Goal: Use online tool/utility: Utilize a website feature to perform a specific function

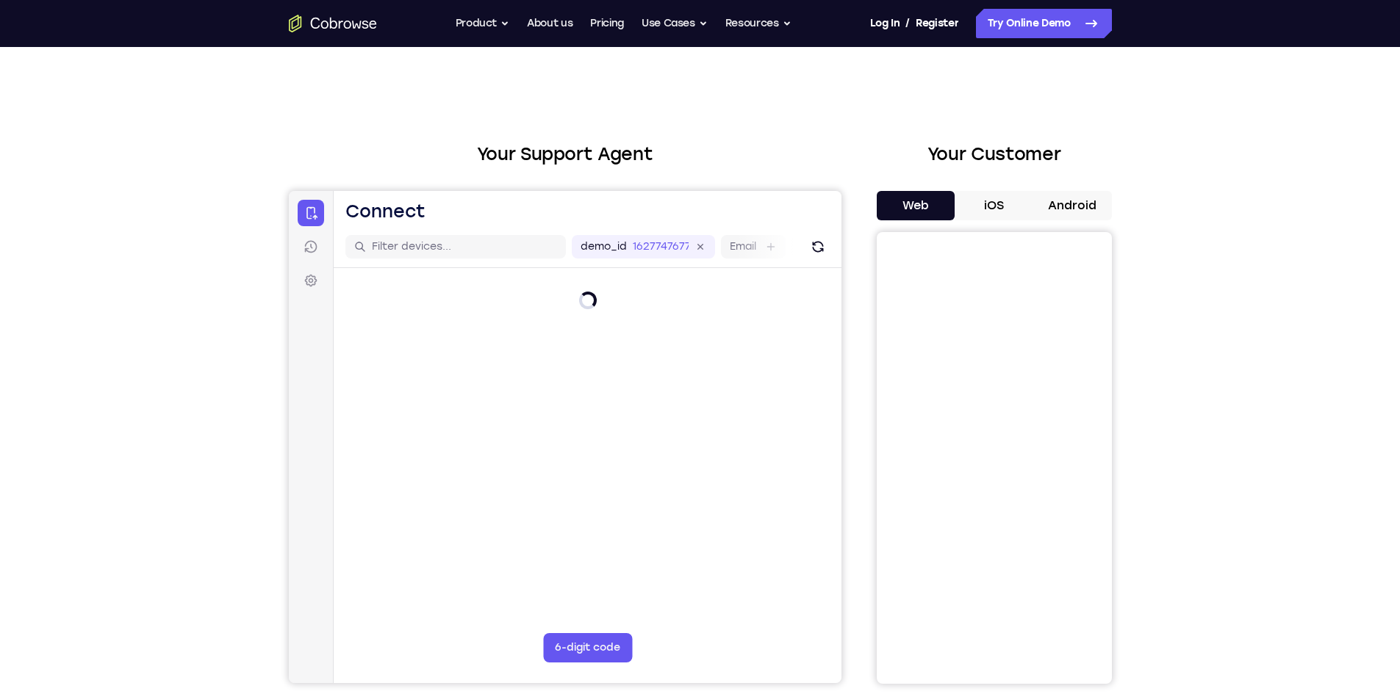
click at [997, 204] on button "iOS" at bounding box center [993, 205] width 79 height 29
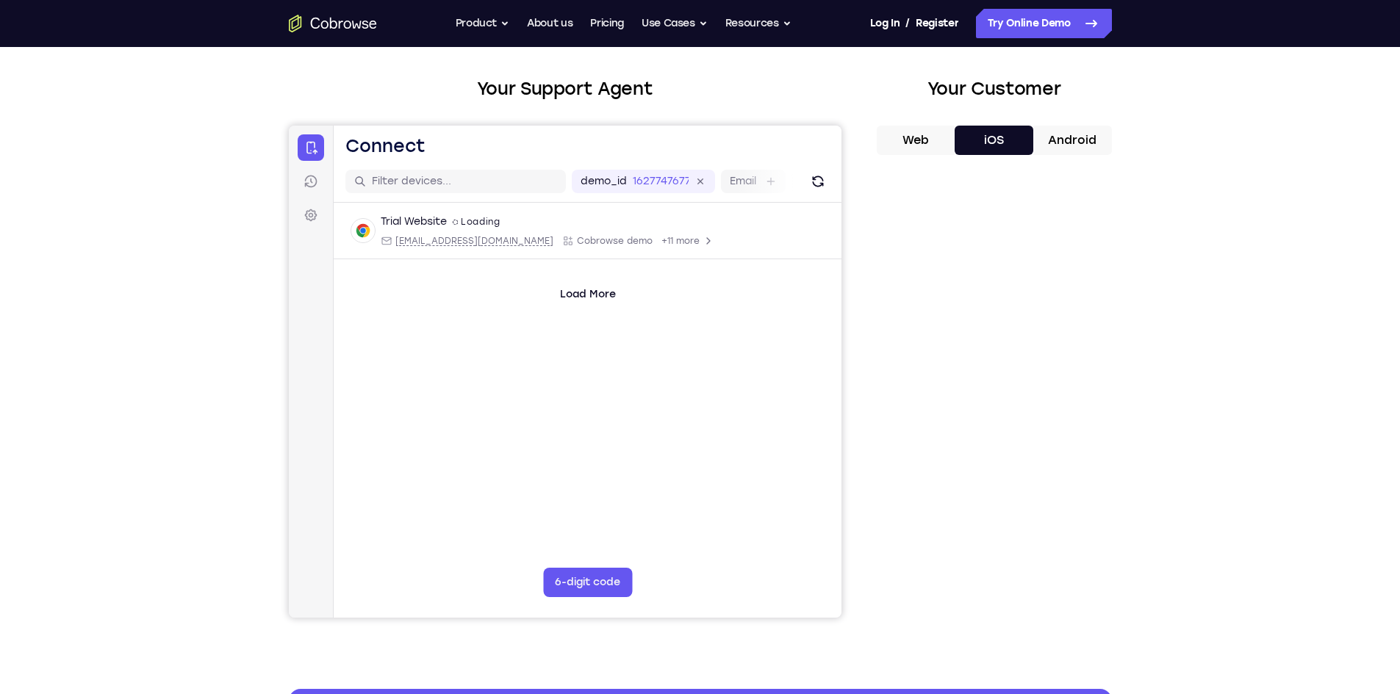
scroll to position [98, 0]
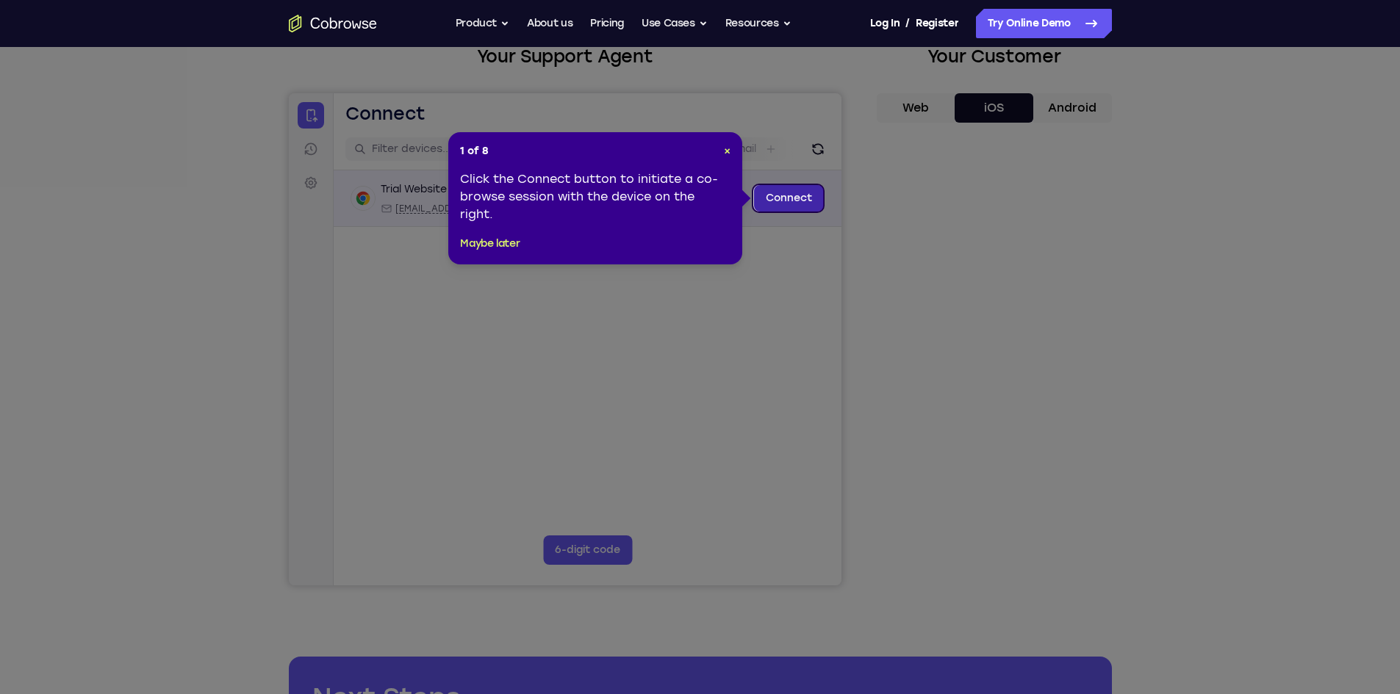
click at [768, 198] on link "Connect" at bounding box center [788, 198] width 70 height 26
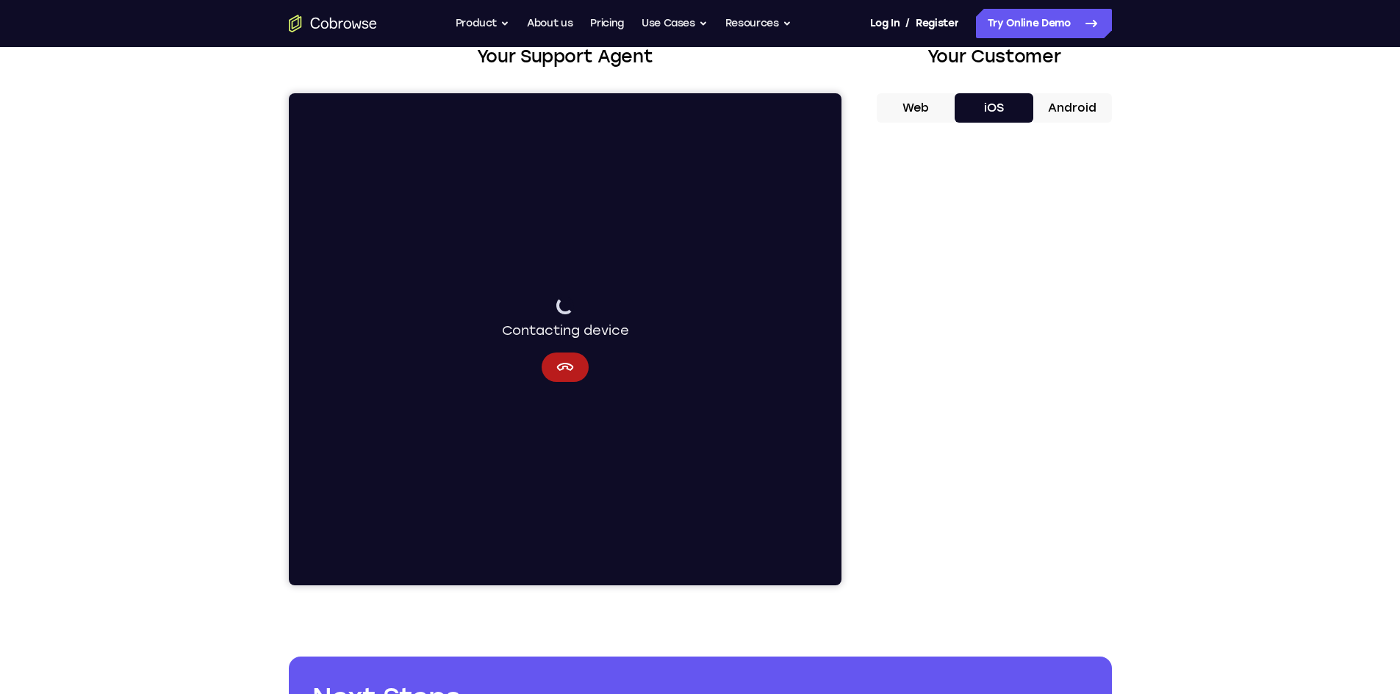
scroll to position [0, 0]
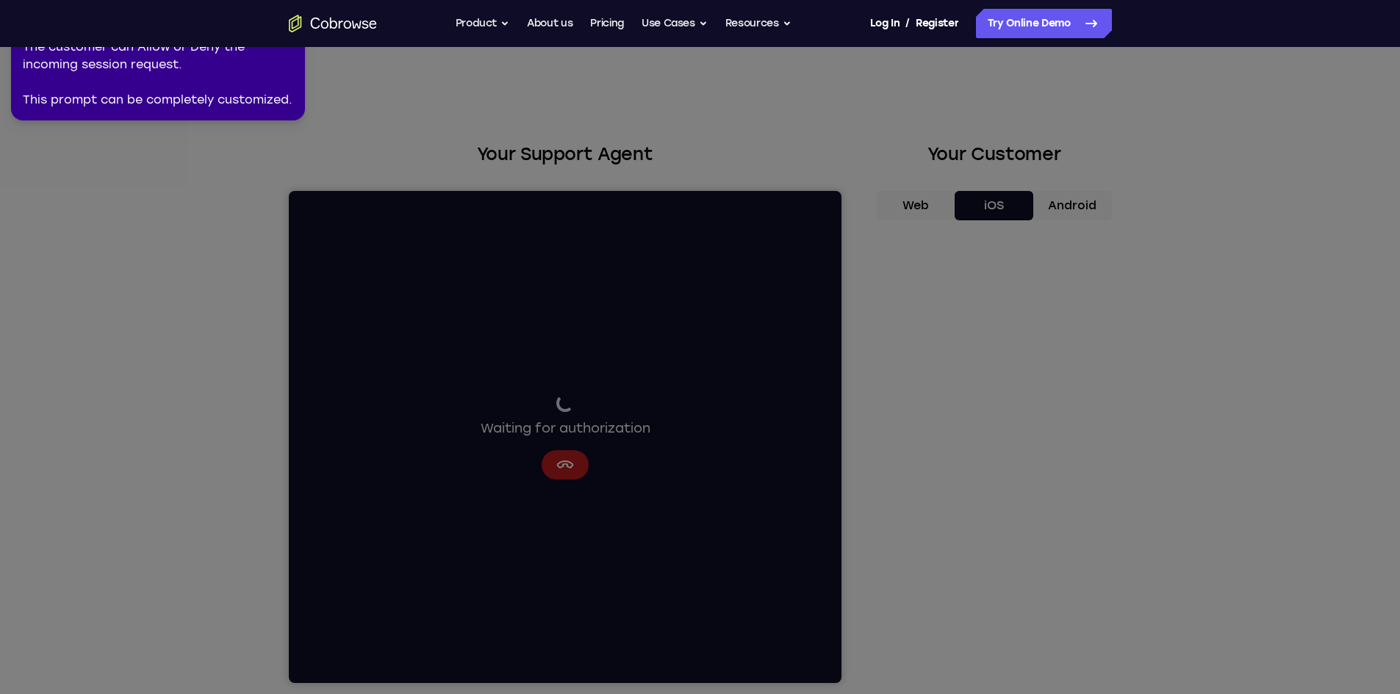
click at [560, 465] on icon at bounding box center [702, 344] width 1417 height 700
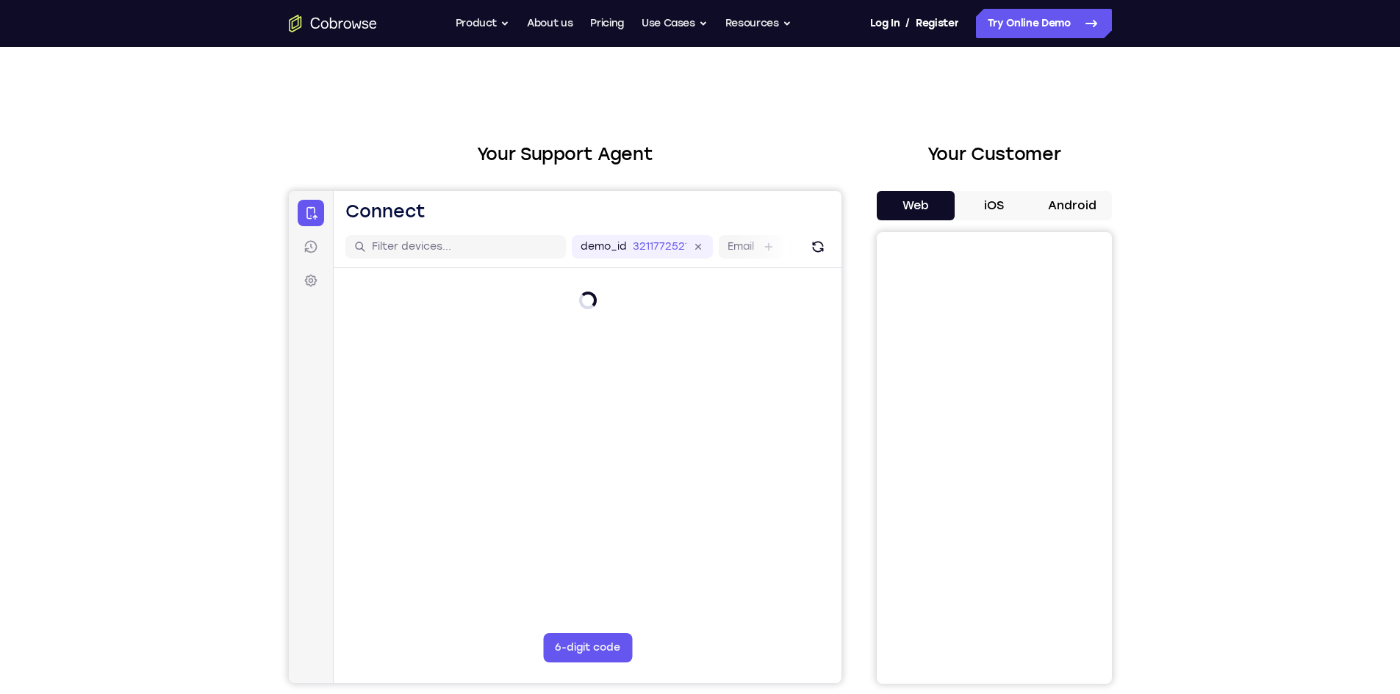
click at [987, 197] on button "iOS" at bounding box center [993, 205] width 79 height 29
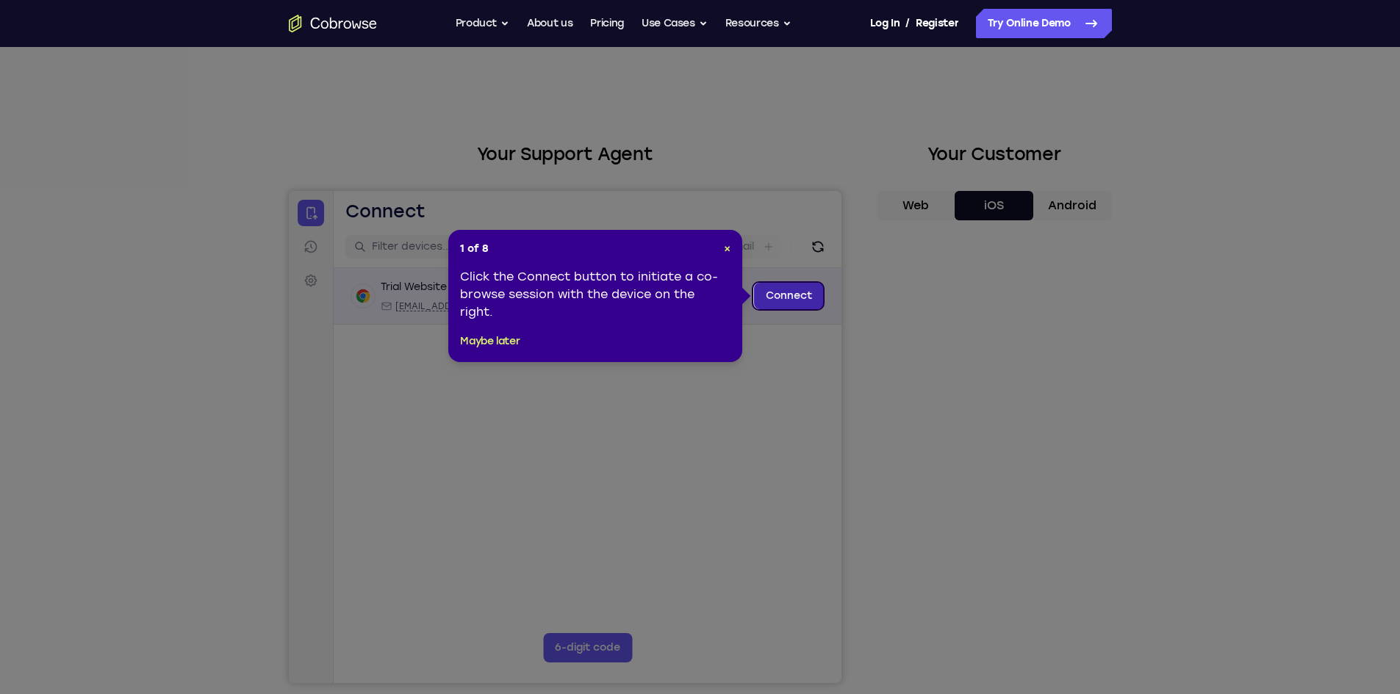
click at [774, 295] on link "Connect" at bounding box center [788, 296] width 70 height 26
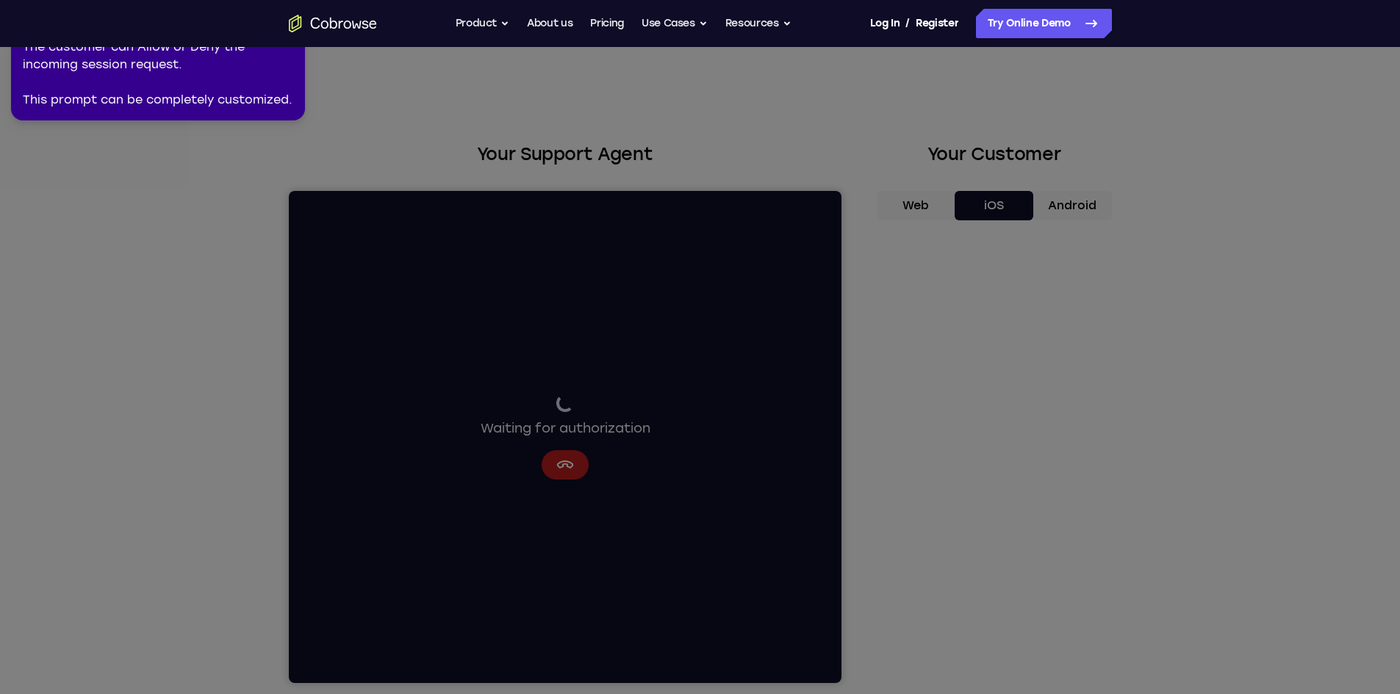
click at [193, 259] on icon at bounding box center [702, 344] width 1417 height 700
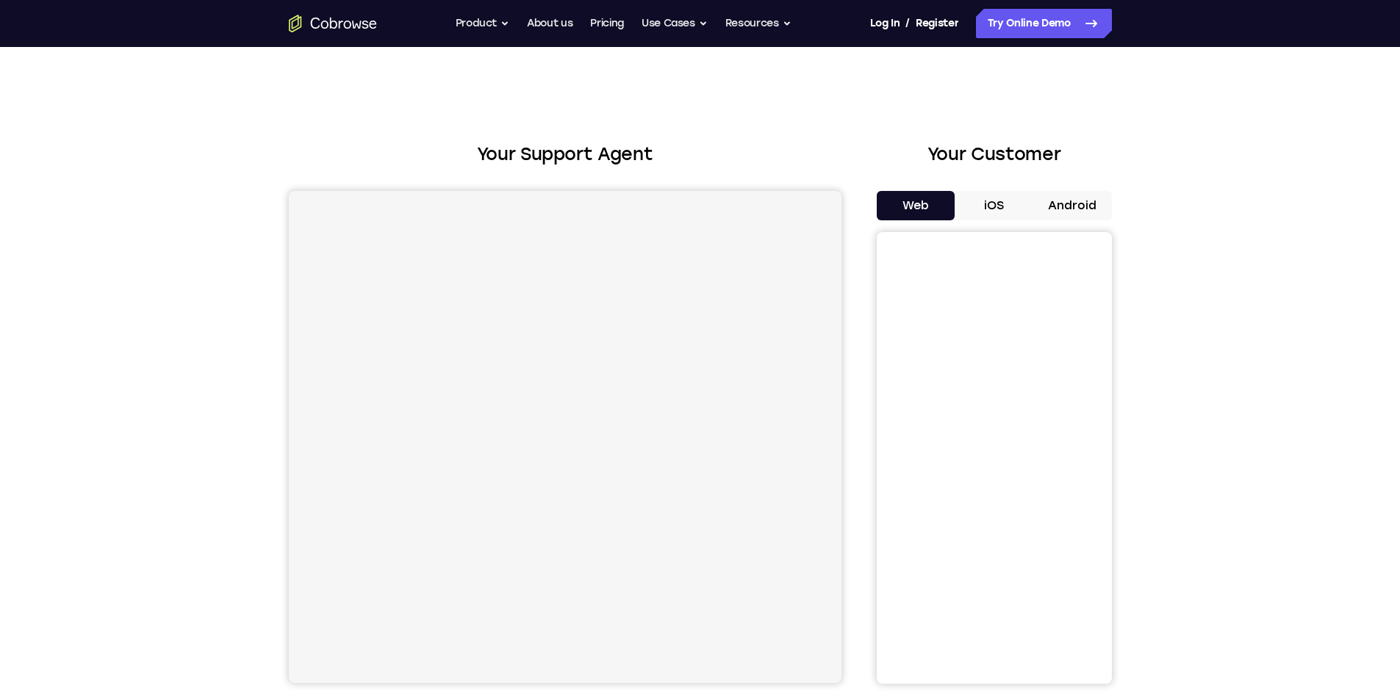
click at [973, 198] on button "iOS" at bounding box center [993, 205] width 79 height 29
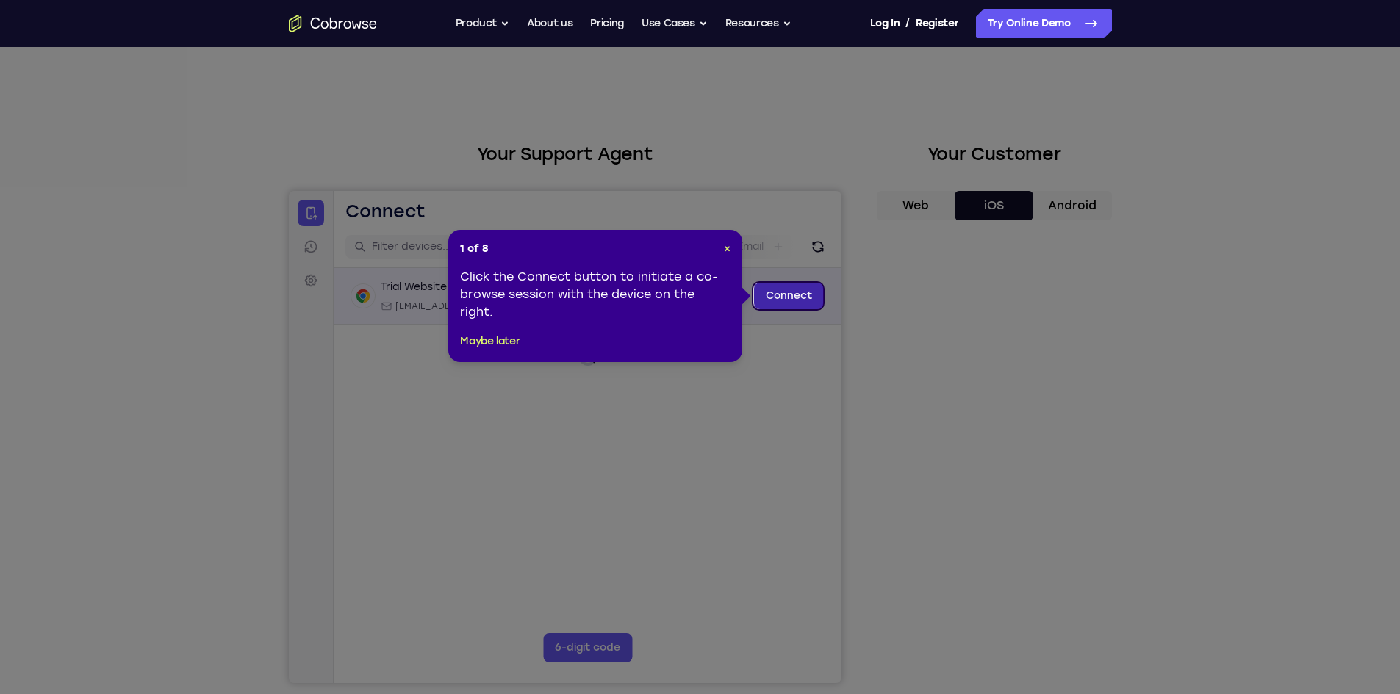
click at [761, 285] on link "Connect" at bounding box center [788, 296] width 70 height 26
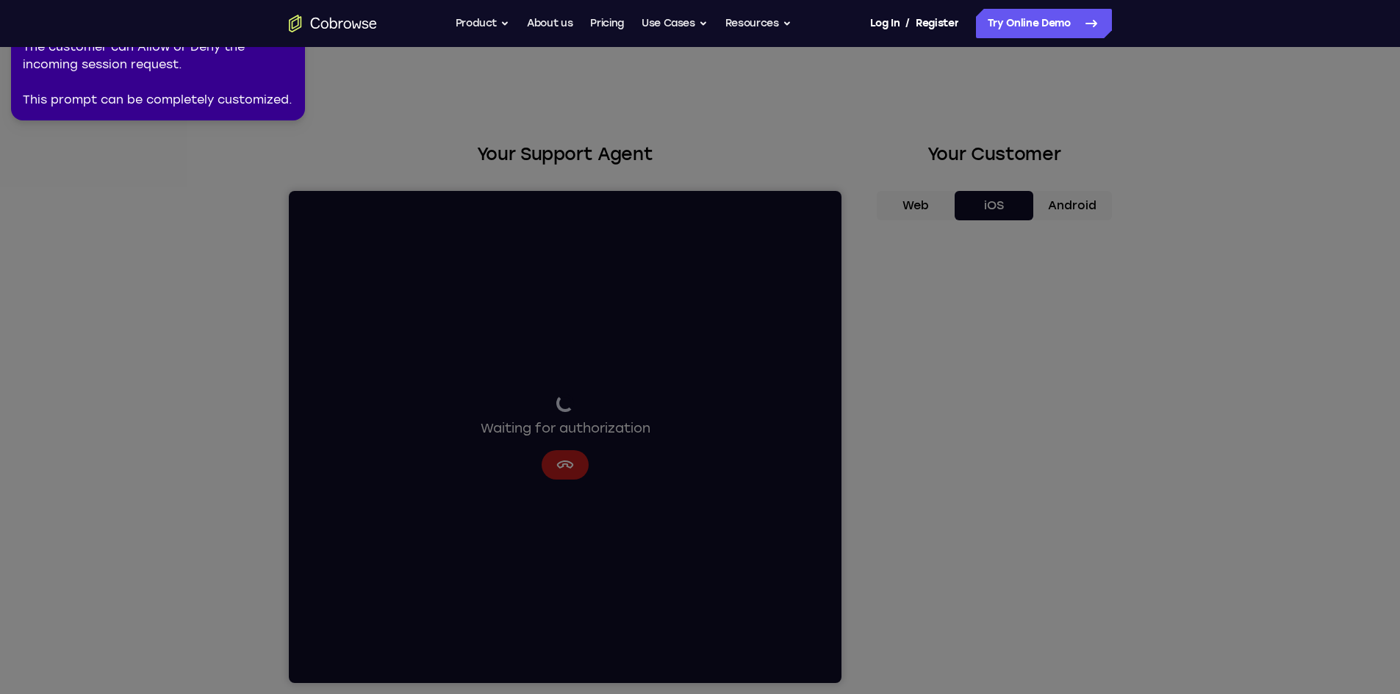
click at [567, 461] on icon at bounding box center [702, 344] width 1417 height 700
click at [177, 88] on div "The customer can Allow or Deny the incoming session request. This prompt can be…" at bounding box center [158, 73] width 270 height 71
click at [212, 68] on div "The customer can Allow or Deny the incoming session request. This prompt can be…" at bounding box center [158, 73] width 270 height 71
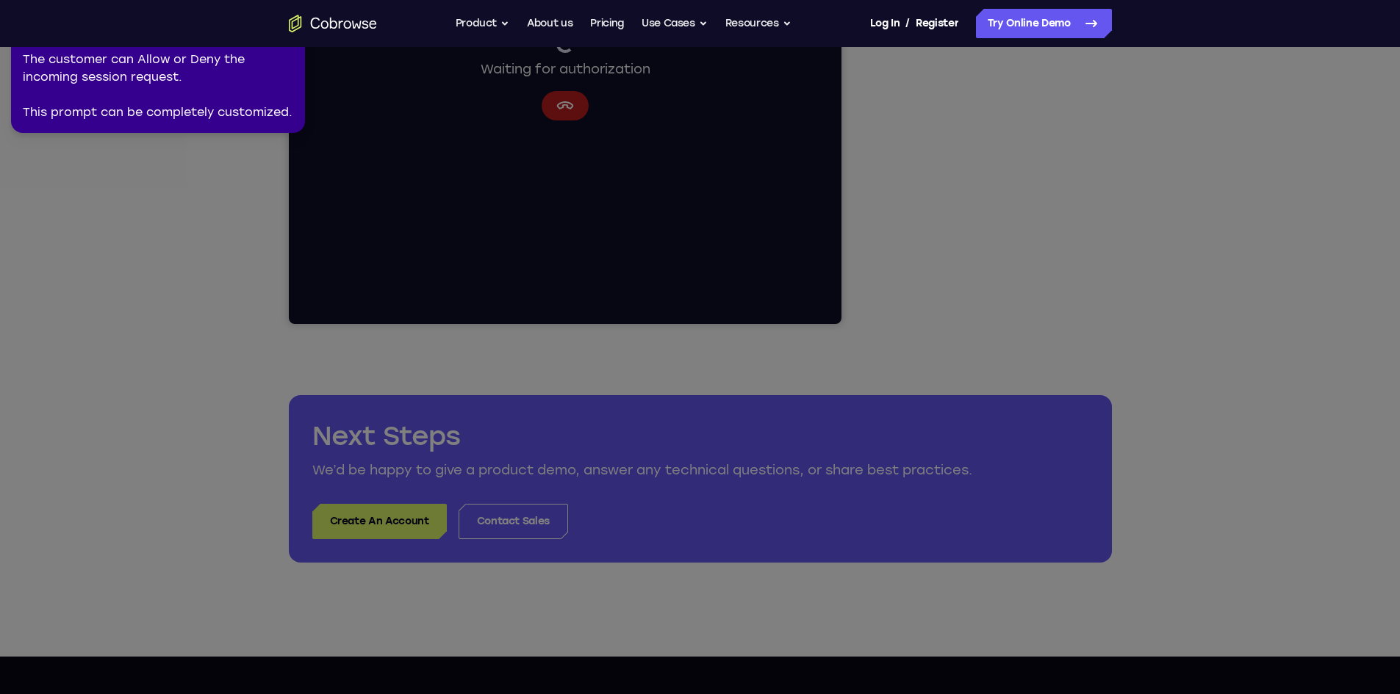
scroll to position [392, 0]
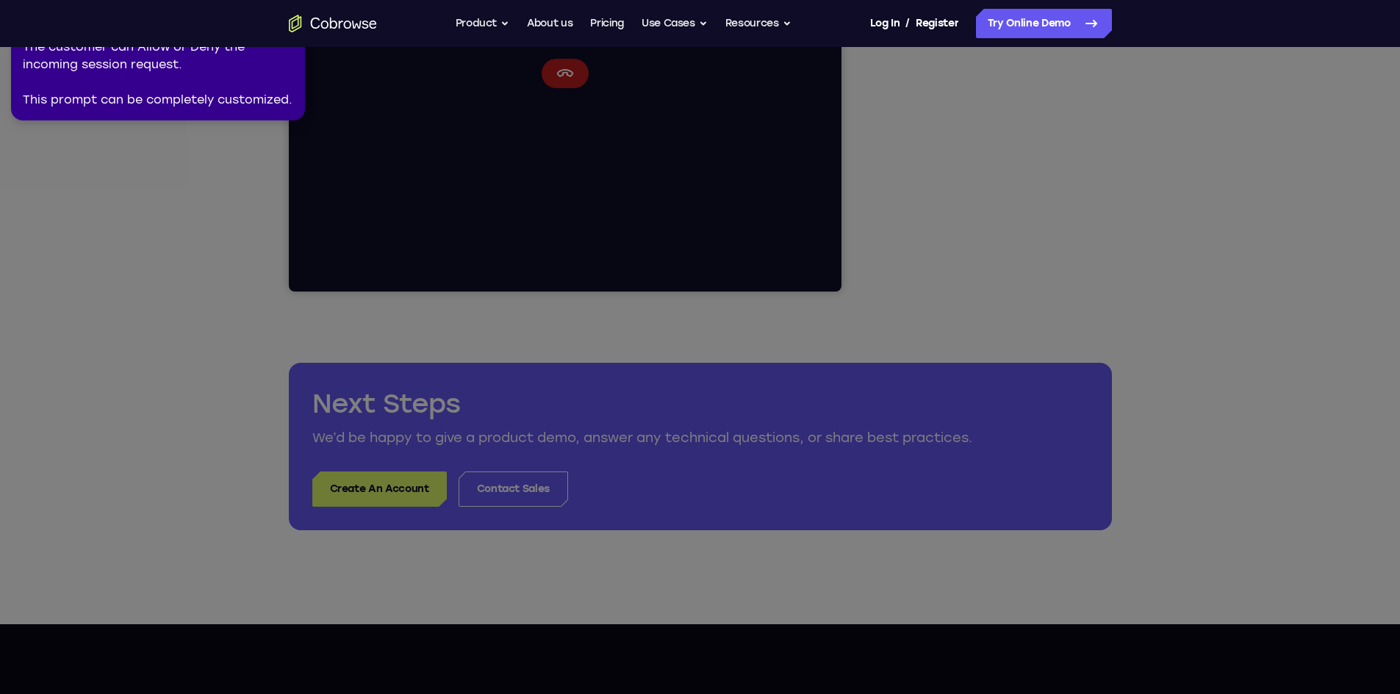
click at [668, 315] on icon at bounding box center [702, 344] width 1417 height 700
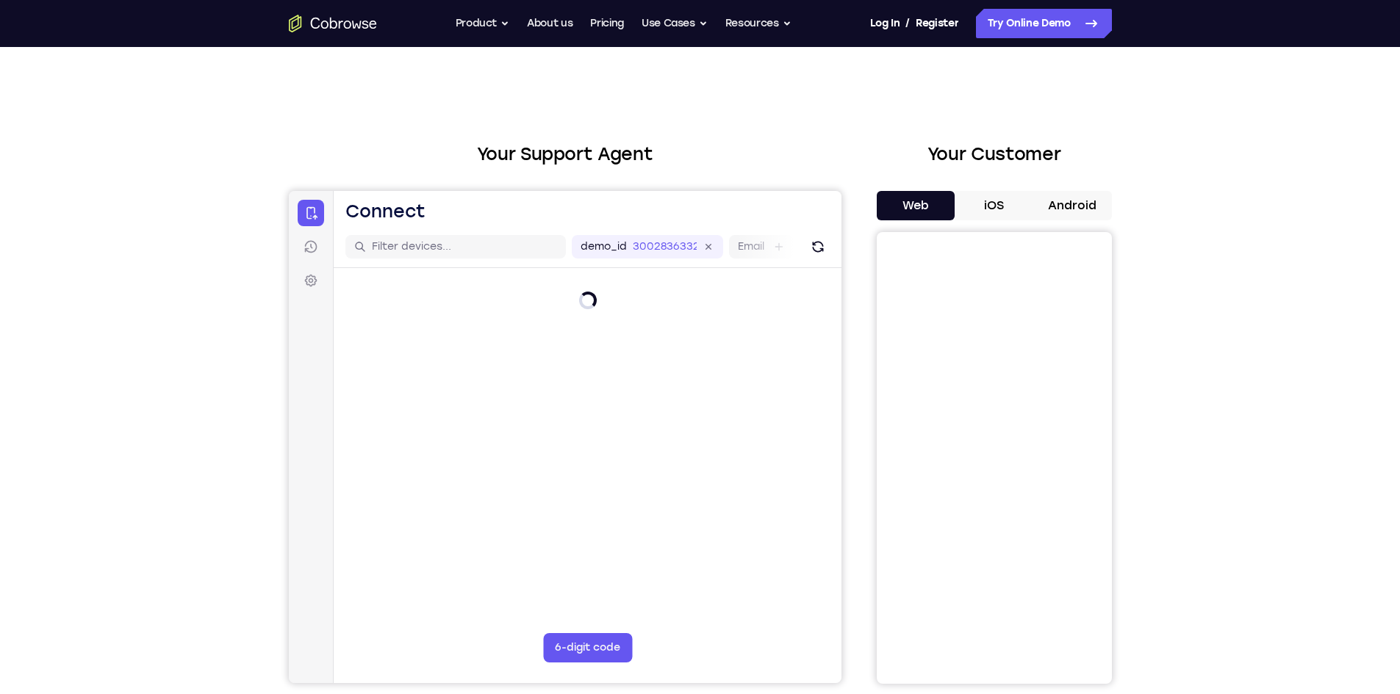
click at [988, 209] on button "iOS" at bounding box center [993, 205] width 79 height 29
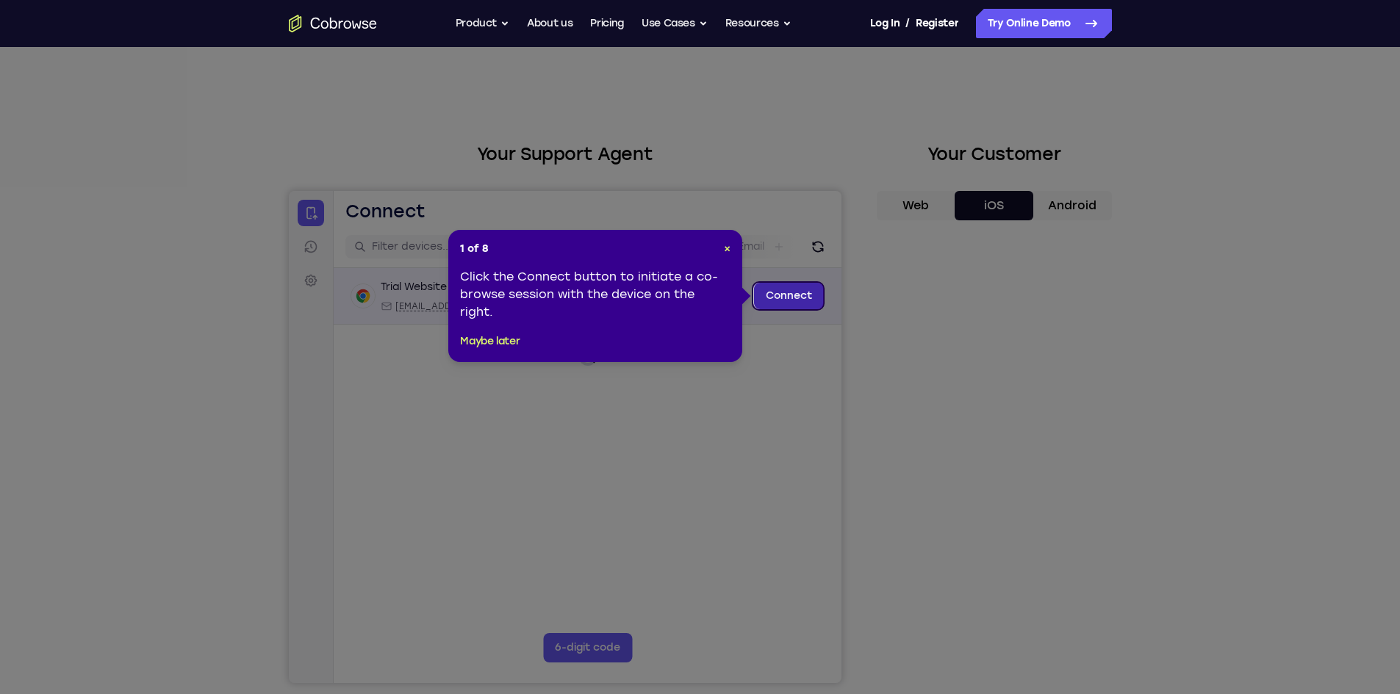
click at [779, 298] on link "Connect" at bounding box center [788, 296] width 70 height 26
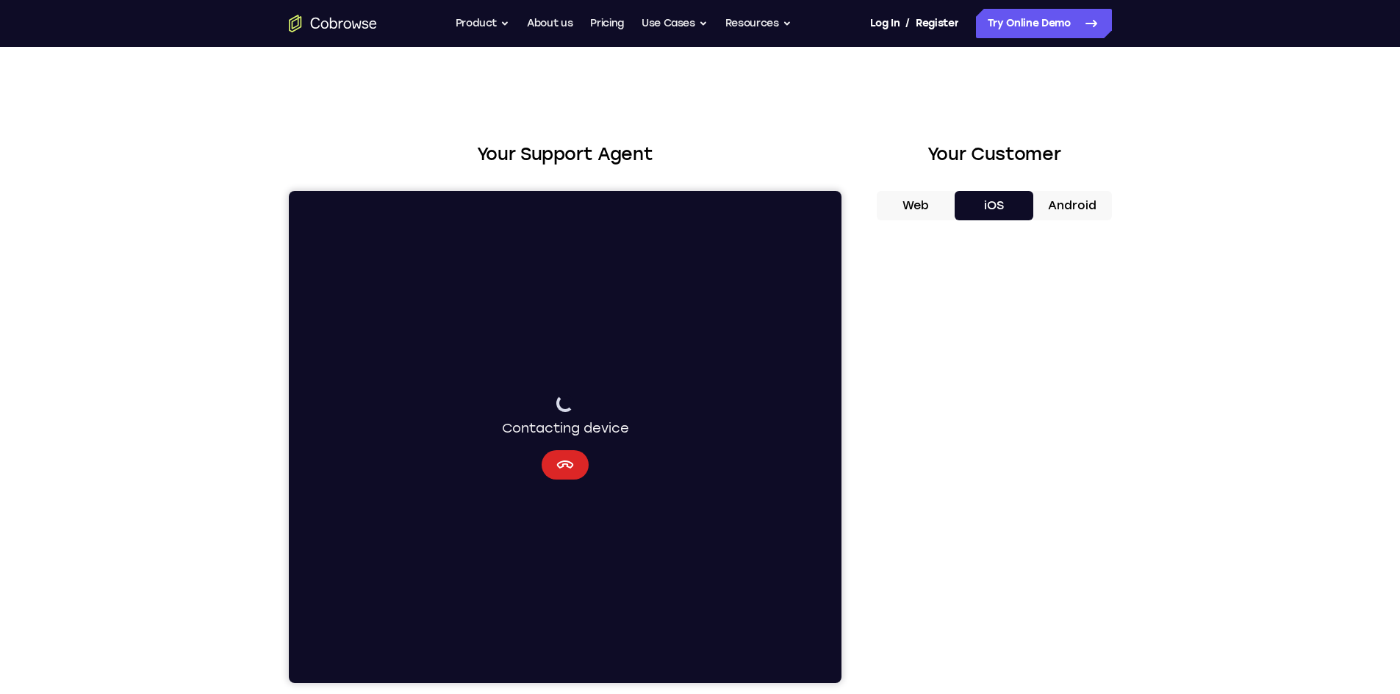
click at [559, 459] on icon "Cancel" at bounding box center [565, 465] width 18 height 18
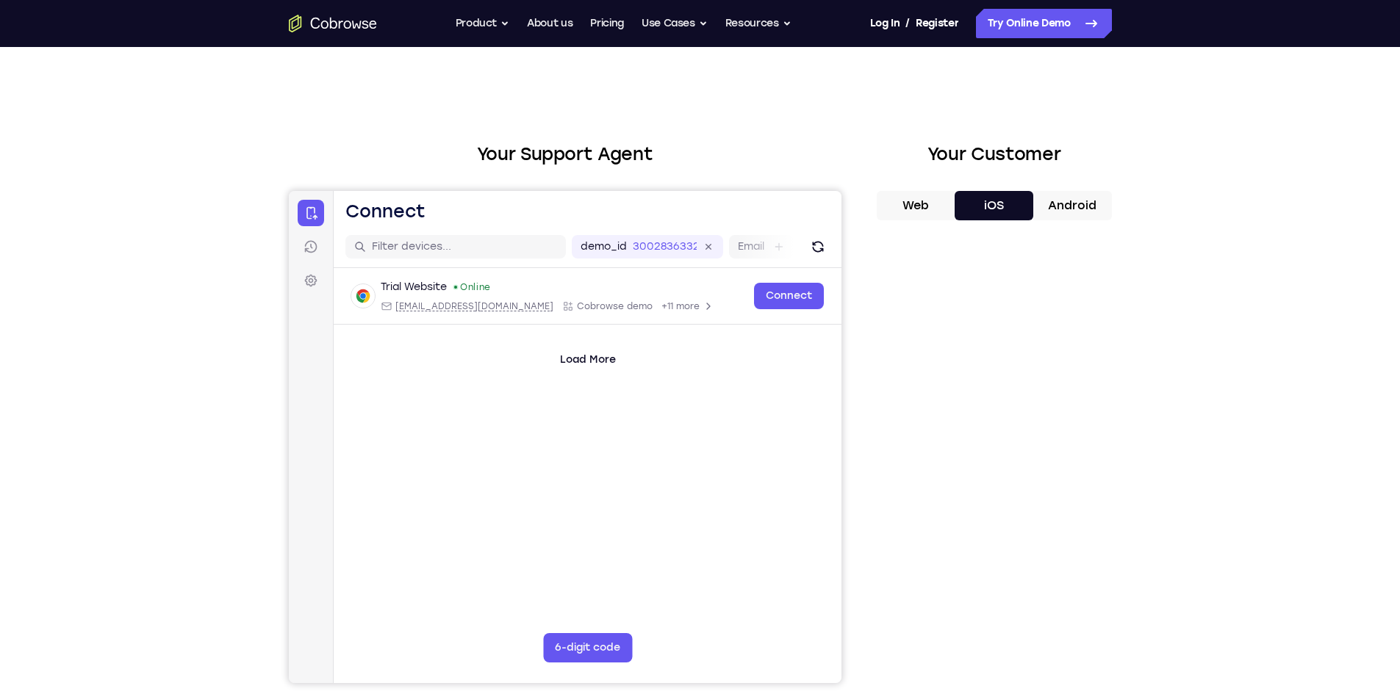
click at [1093, 206] on button "Android" at bounding box center [1072, 205] width 79 height 29
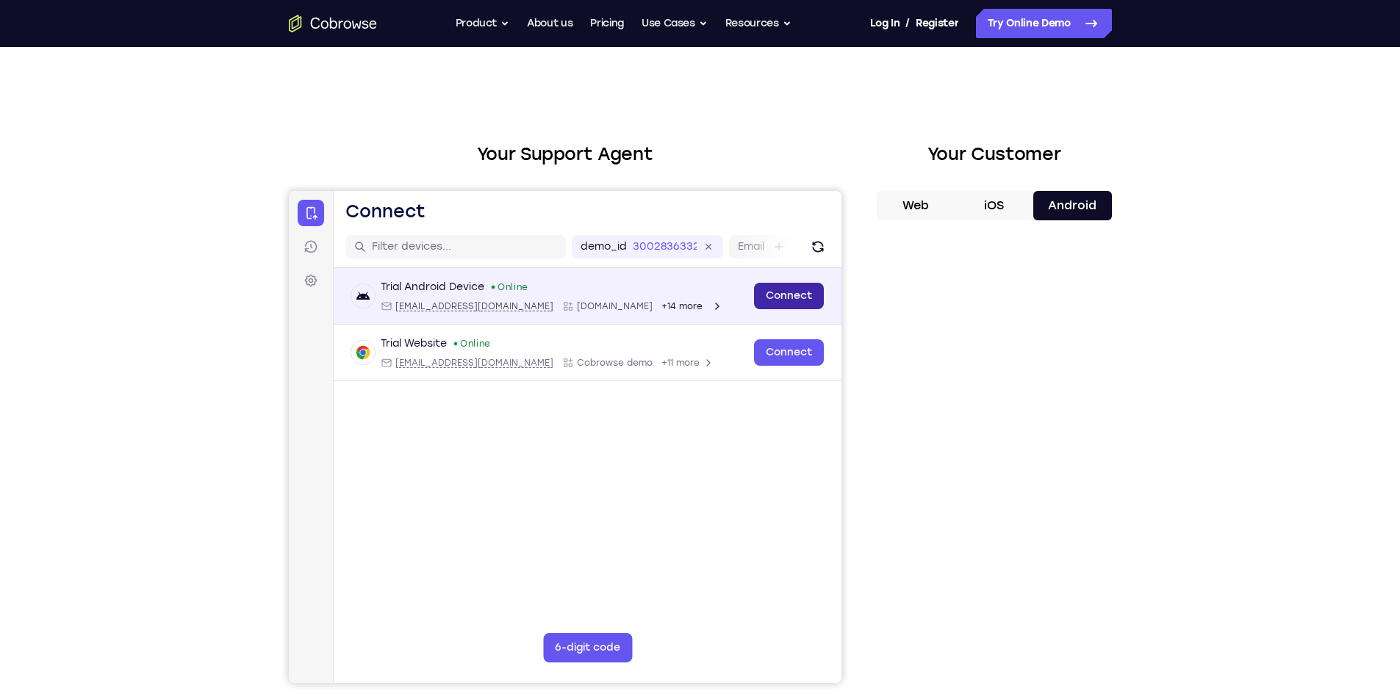
click at [797, 296] on link "Connect" at bounding box center [788, 296] width 70 height 26
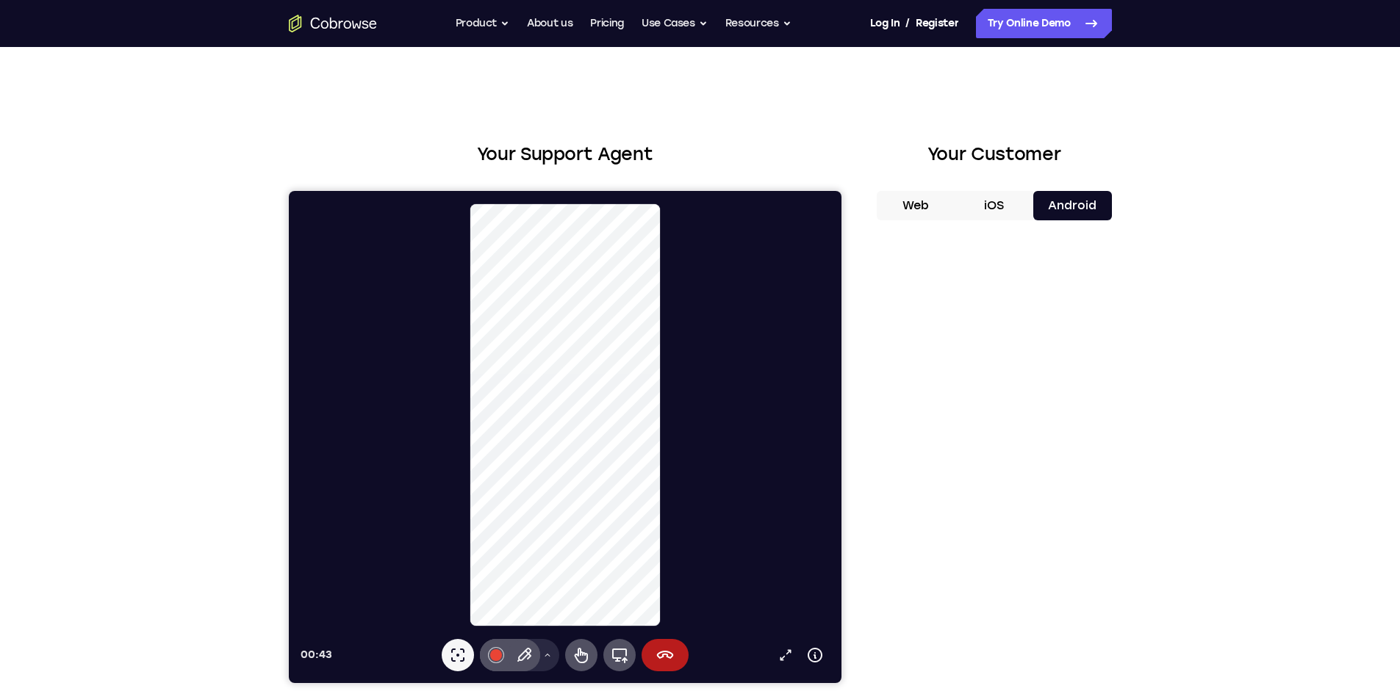
scroll to position [98, 0]
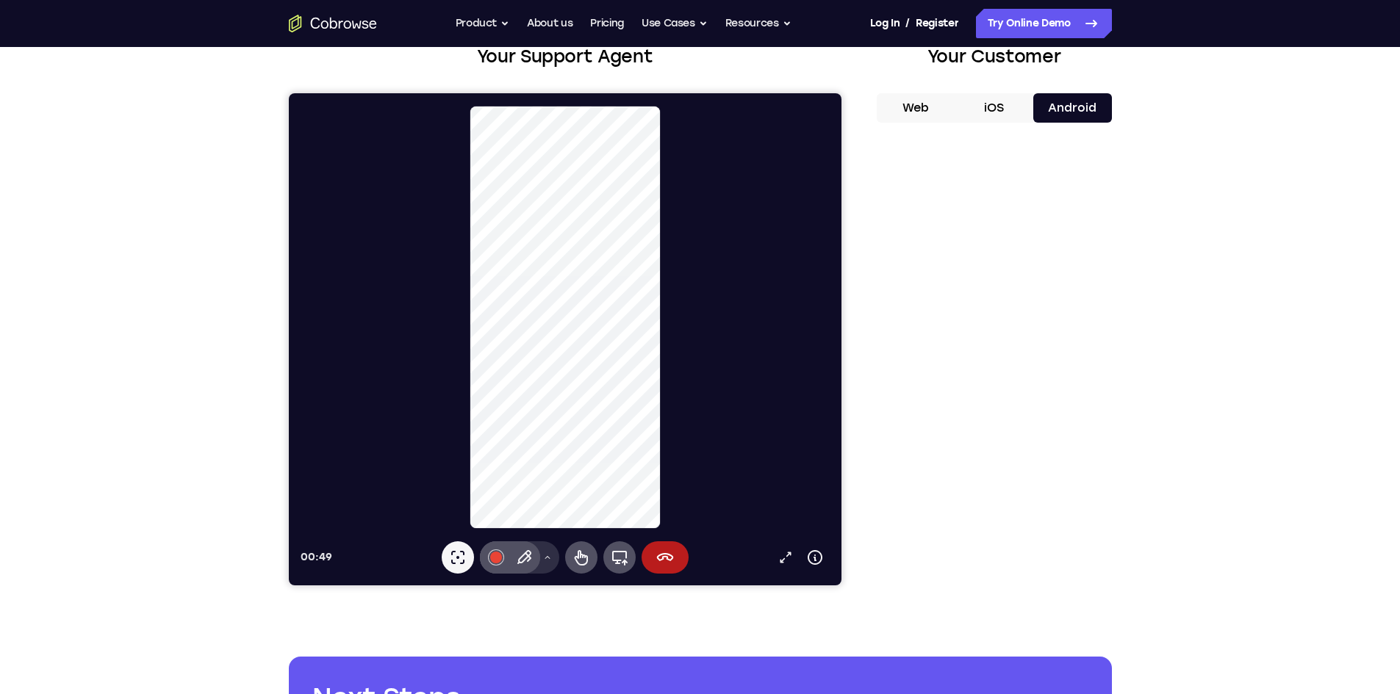
click at [545, 560] on icon at bounding box center [546, 557] width 9 height 9
click at [519, 466] on p "Pen" at bounding box center [514, 462] width 17 height 15
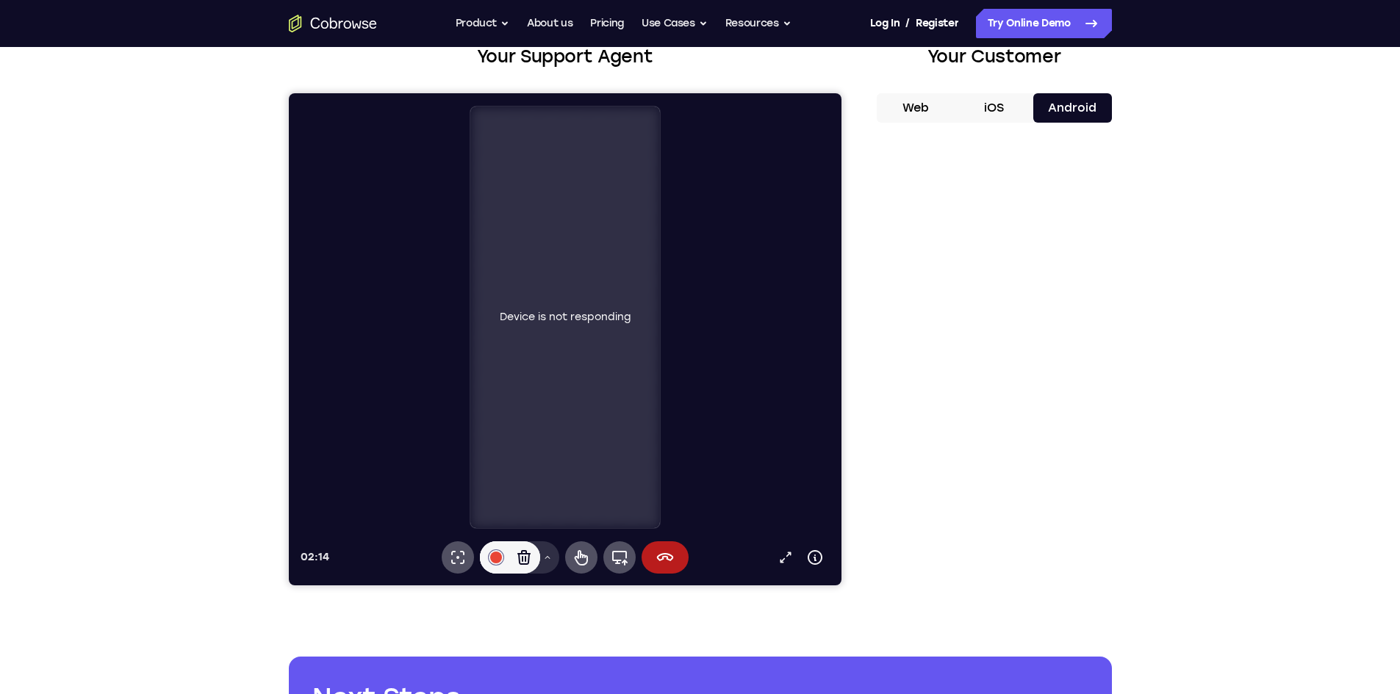
click at [692, 392] on div "Device is not responding" at bounding box center [570, 317] width 541 height 425
click at [580, 419] on div "Device is not responding" at bounding box center [565, 318] width 190 height 422
click at [727, 505] on div "Device is not responding" at bounding box center [570, 317] width 541 height 425
click at [727, 396] on div "Device is not responding" at bounding box center [570, 317] width 541 height 425
click at [679, 561] on button "End session" at bounding box center [664, 558] width 47 height 32
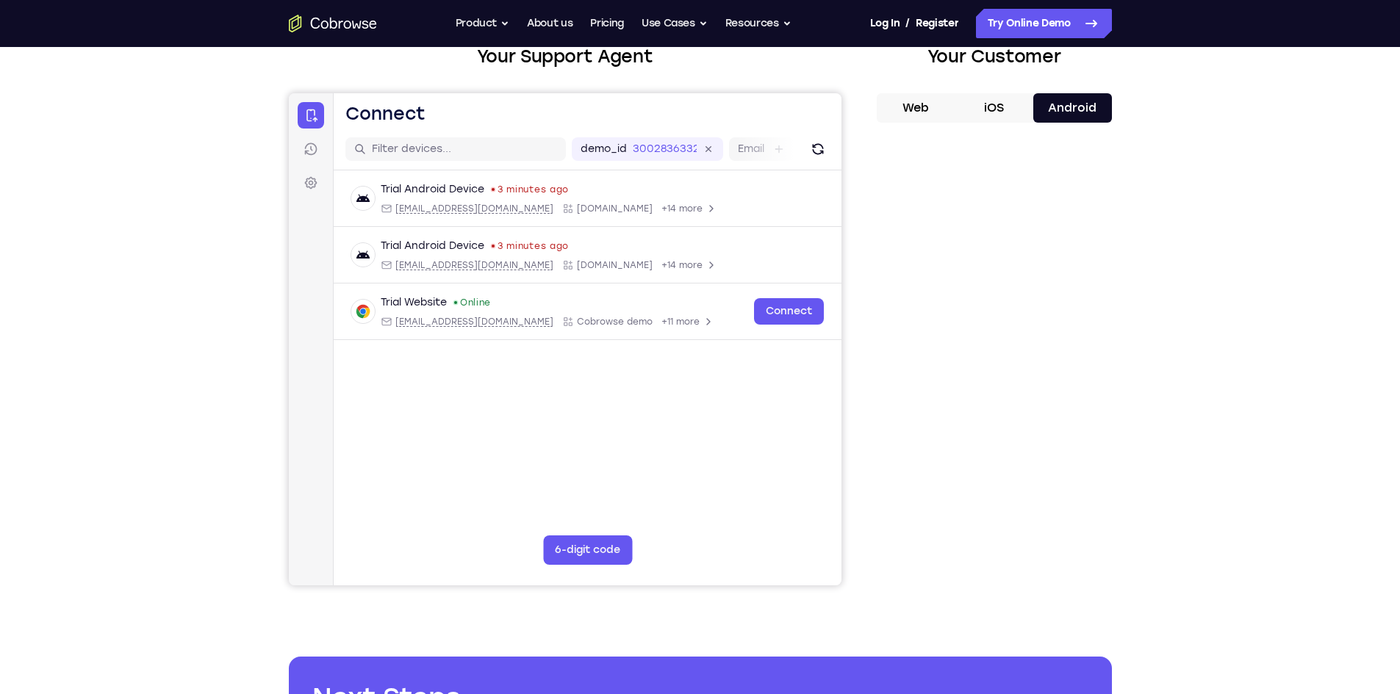
click at [756, 478] on main "demo_id 3002836332 3002836332 Email User ID Device ID Device name 6-digit code …" at bounding box center [587, 375] width 508 height 492
